Goal: Find contact information: Obtain details needed to contact an individual or organization

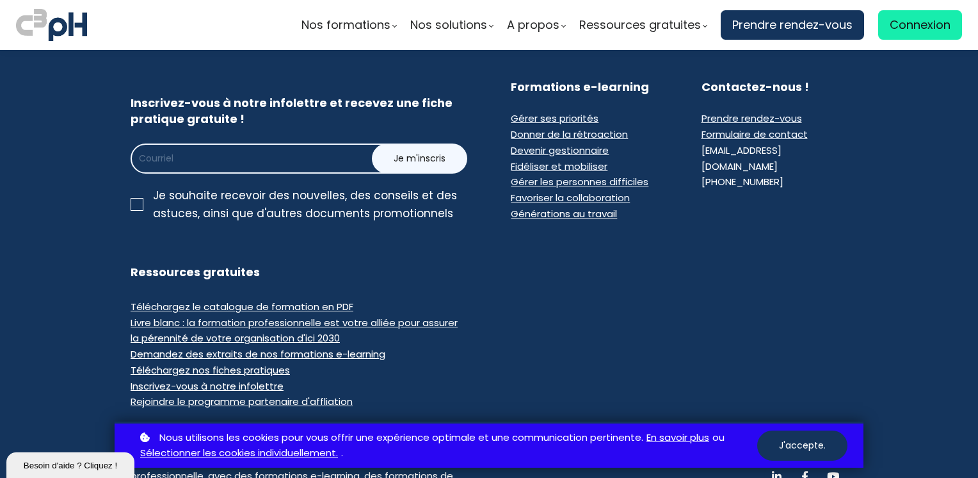
scroll to position [8116, 0]
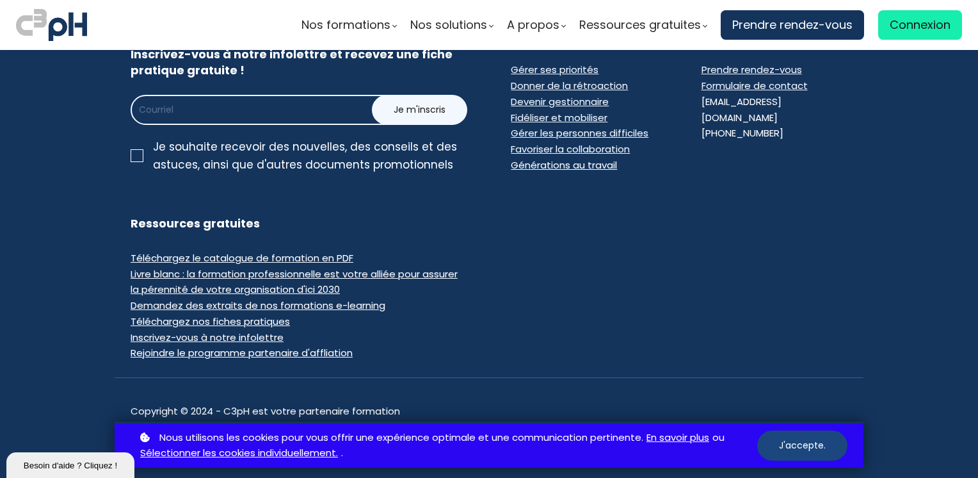
click at [806, 449] on button "J'accepte." at bounding box center [802, 445] width 90 height 30
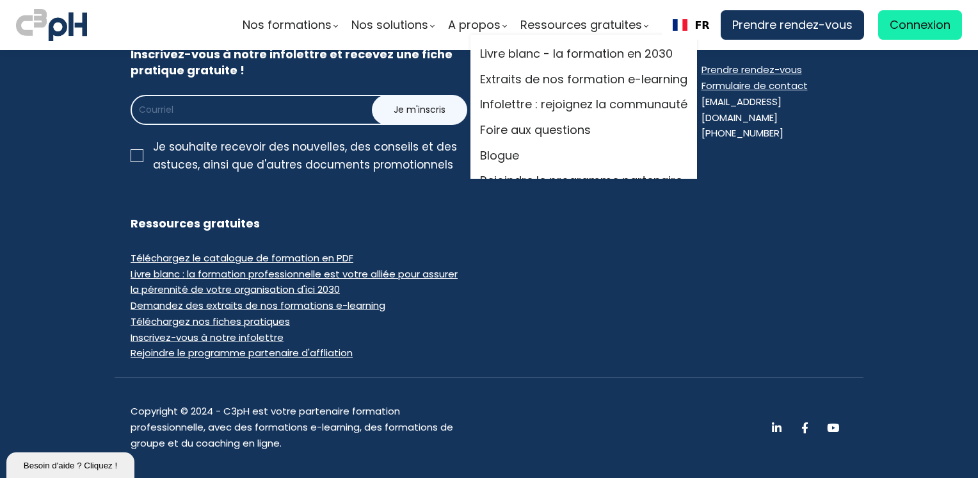
scroll to position [21, 0]
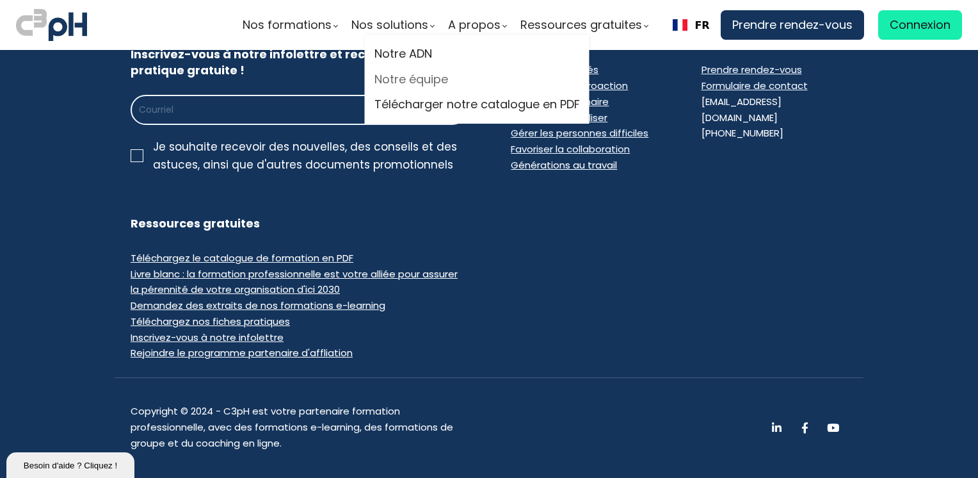
click at [421, 77] on link "Notre équipe" at bounding box center [478, 79] width 206 height 19
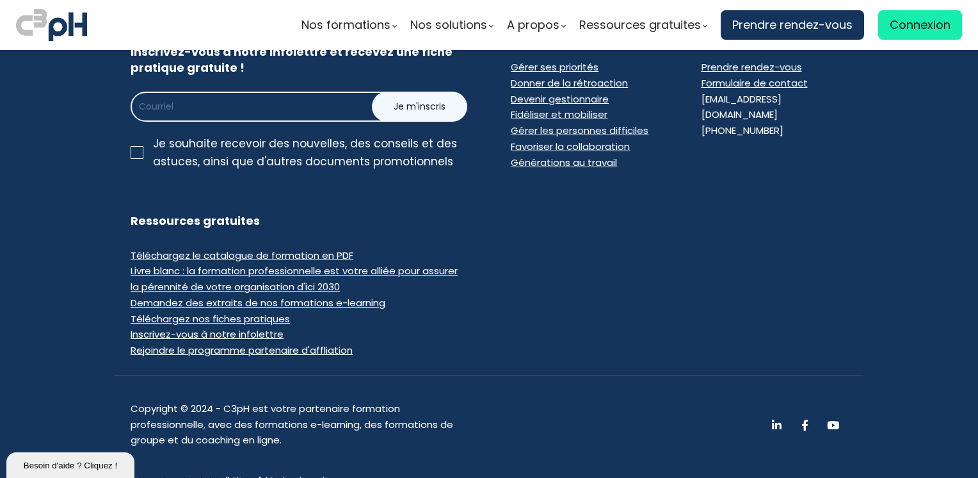
scroll to position [2984, 0]
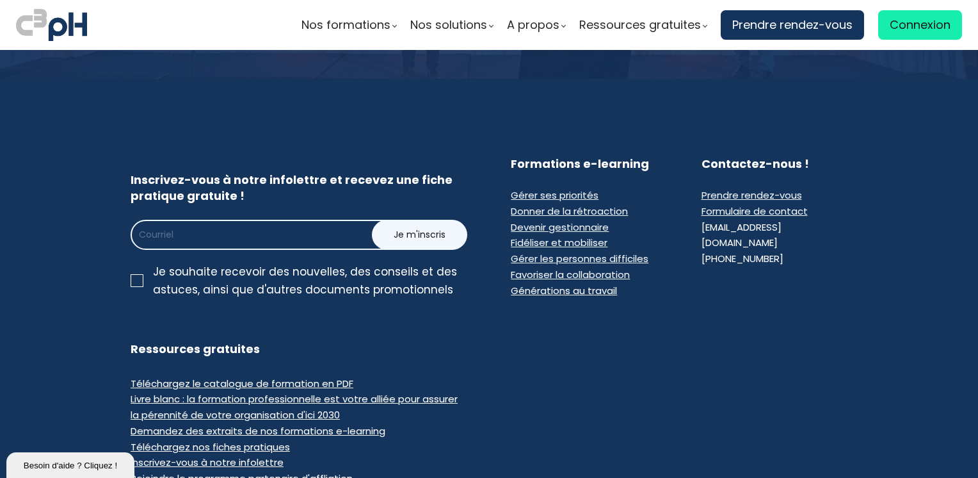
click at [714, 188] on span "Prendre rendez-vous" at bounding box center [752, 194] width 101 height 13
drag, startPoint x: 773, startPoint y: 143, endPoint x: 686, endPoint y: 144, distance: 87.1
click at [686, 156] on div "Contactez-nous ! Prendre rendez-vous Formulaire de contact info@c3ph.com +1 514…" at bounding box center [775, 227] width 178 height 143
drag, startPoint x: 761, startPoint y: 218, endPoint x: 750, endPoint y: 197, distance: 23.5
click at [761, 218] on div "Inscrivez-vous à notre infolettre et recevez une fiche pratique gratuite ! Je m…" at bounding box center [489, 240] width 749 height 168
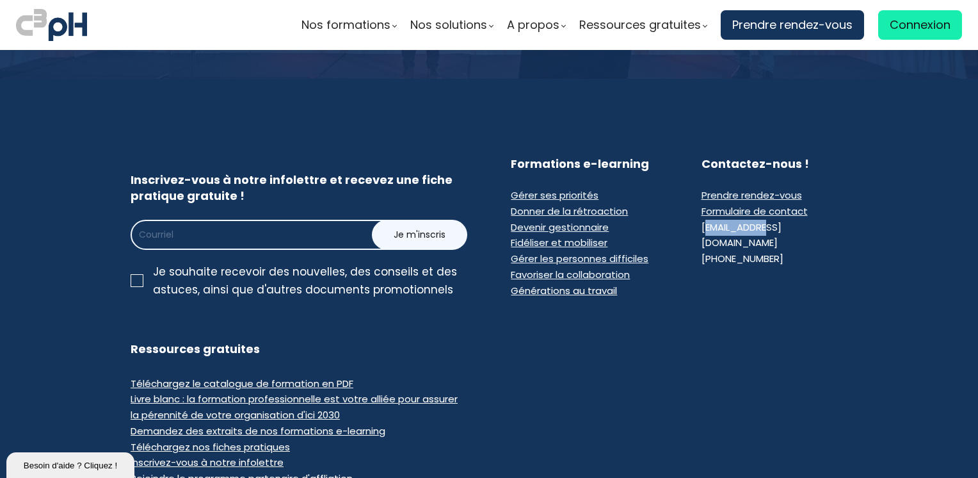
drag, startPoint x: 700, startPoint y: 140, endPoint x: 763, endPoint y: 140, distance: 62.7
click at [763, 220] on div "[EMAIL_ADDRESS][DOMAIN_NAME]" at bounding box center [775, 236] width 146 height 32
drag, startPoint x: 763, startPoint y: 140, endPoint x: 686, endPoint y: 140, distance: 77.5
click at [686, 156] on div "Contactez-nous ! Prendre rendez-vous Formulaire de contact info@c3ph.com +1 514…" at bounding box center [775, 227] width 178 height 143
drag, startPoint x: 699, startPoint y: 141, endPoint x: 776, endPoint y: 144, distance: 76.9
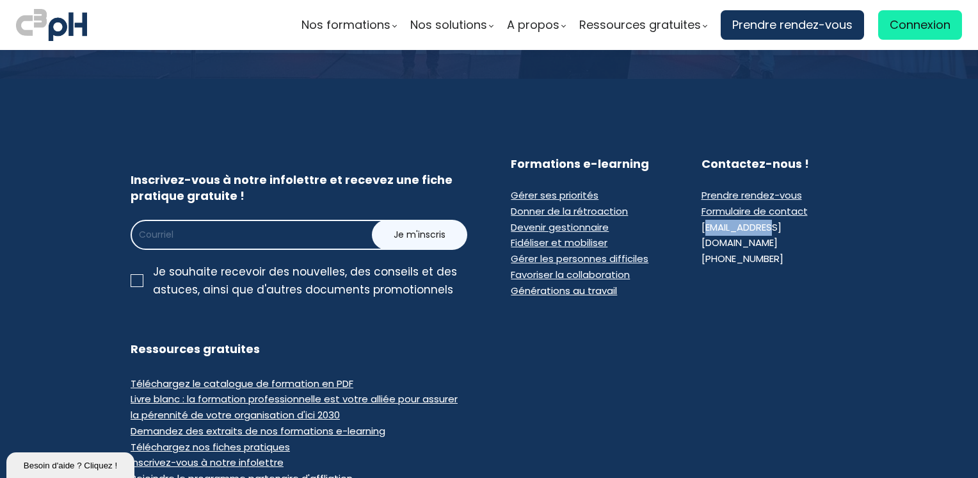
click at [776, 220] on li "[EMAIL_ADDRESS][DOMAIN_NAME]" at bounding box center [775, 236] width 146 height 32
drag, startPoint x: 776, startPoint y: 144, endPoint x: 734, endPoint y: 145, distance: 42.3
copy div "nfo@c3ph.com"
click at [706, 214] on div "Contactez-nous ! Prendre rendez-vous Formulaire de contact info@c3ph.com +1 514…" at bounding box center [775, 227] width 178 height 143
drag, startPoint x: 697, startPoint y: 142, endPoint x: 772, endPoint y: 149, distance: 75.8
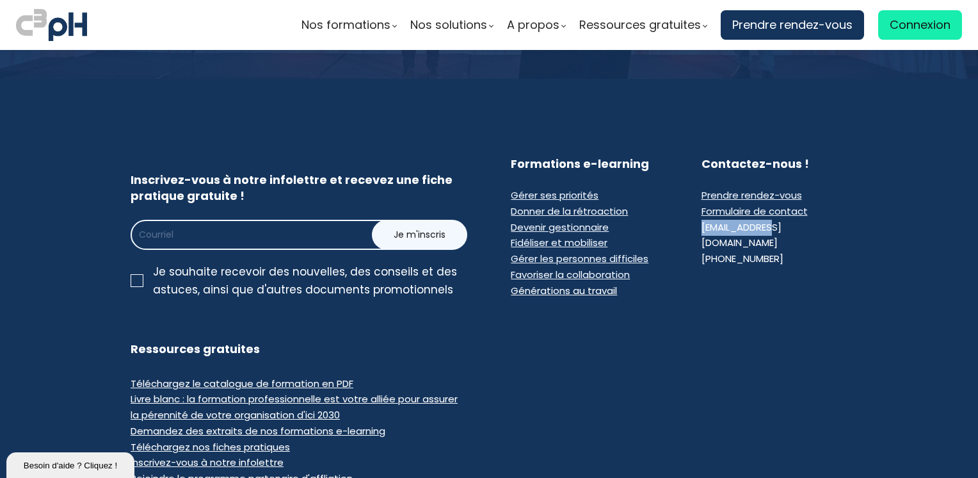
click at [772, 156] on div "Contactez-nous ! Prendre rendez-vous Formulaire de contact info@c3ph.com +1 514…" at bounding box center [775, 227] width 178 height 143
copy div "[EMAIL_ADDRESS][DOMAIN_NAME]"
